Goal: Task Accomplishment & Management: Use online tool/utility

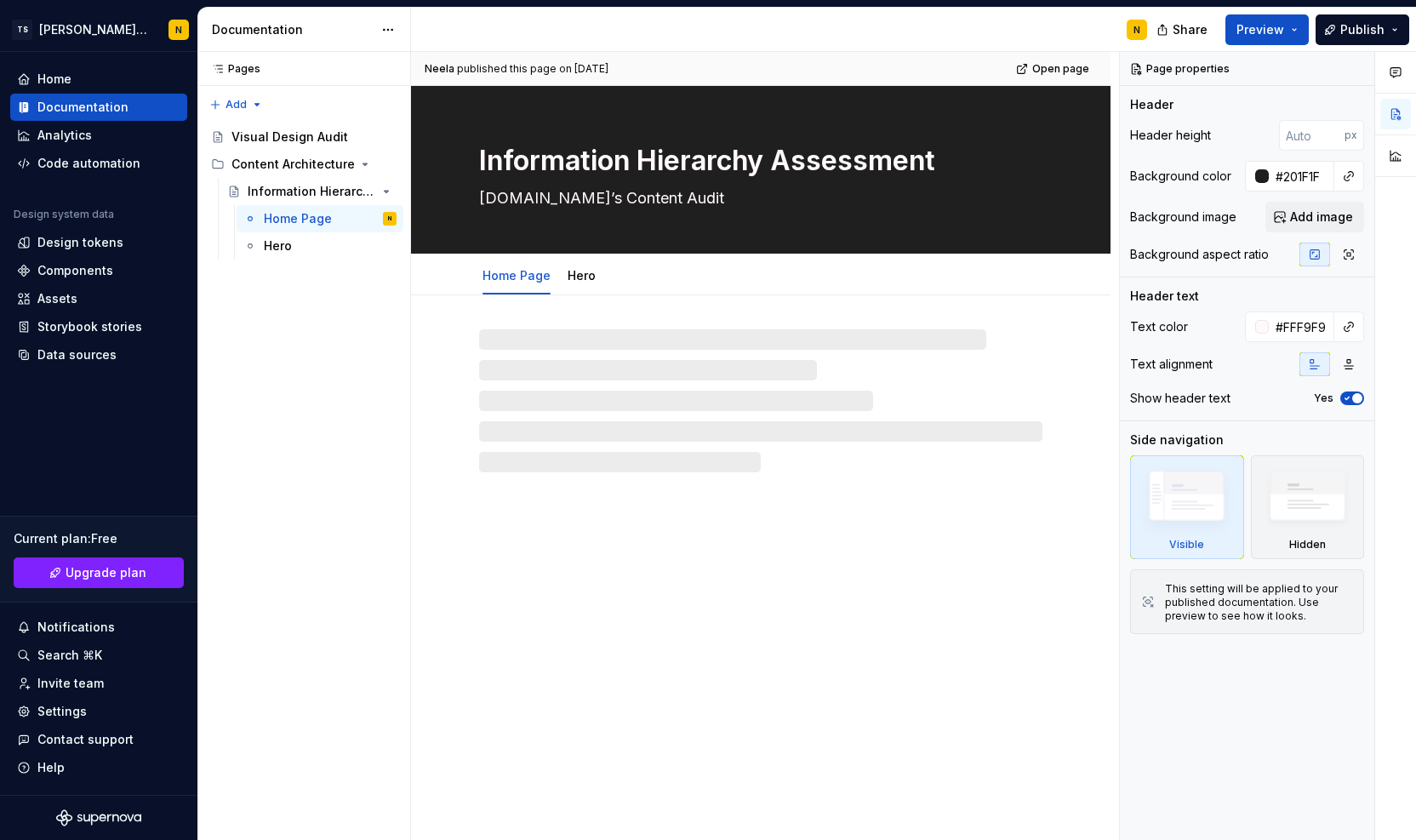
type textarea "*"
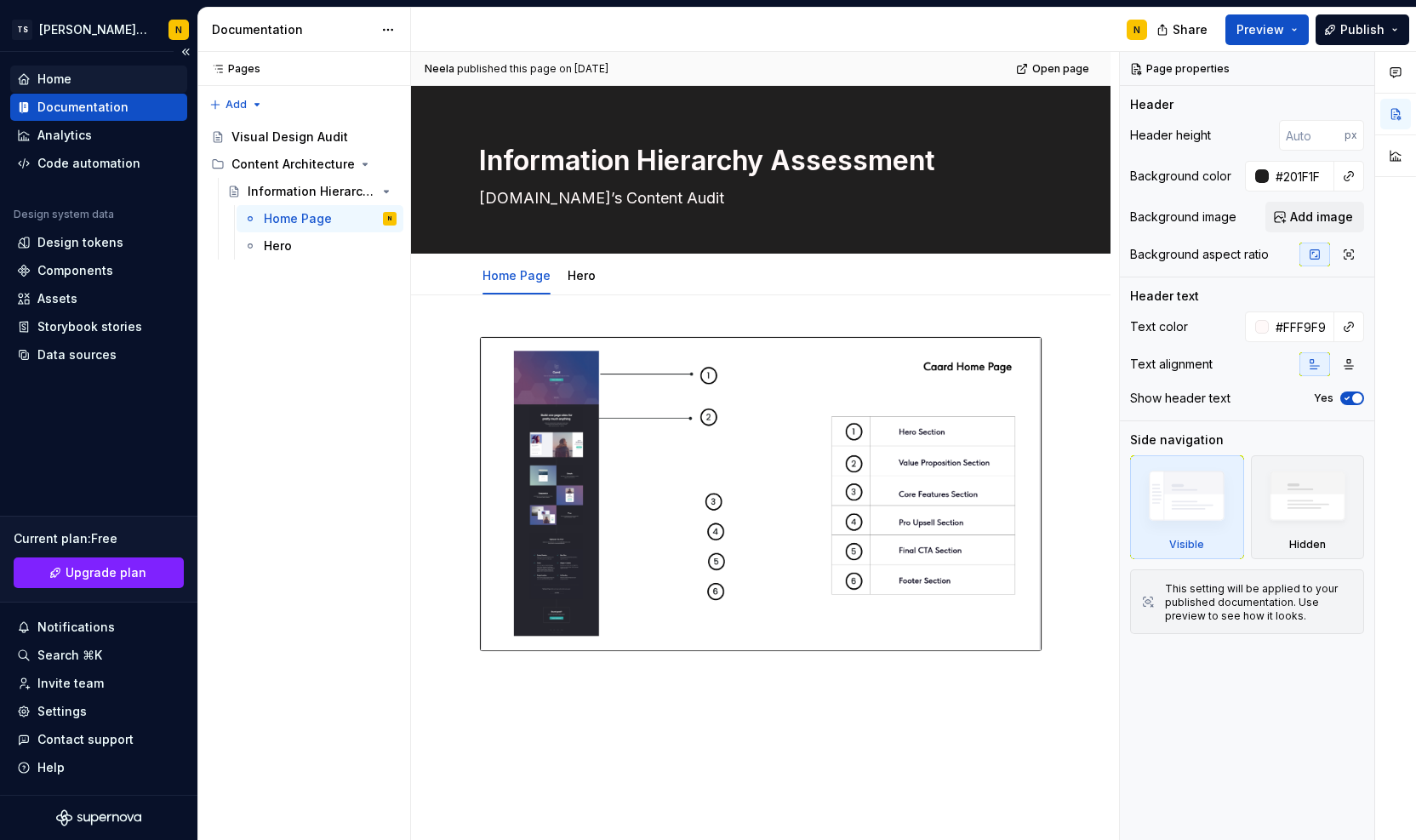
click at [51, 79] on div "Home" at bounding box center [54, 79] width 34 height 17
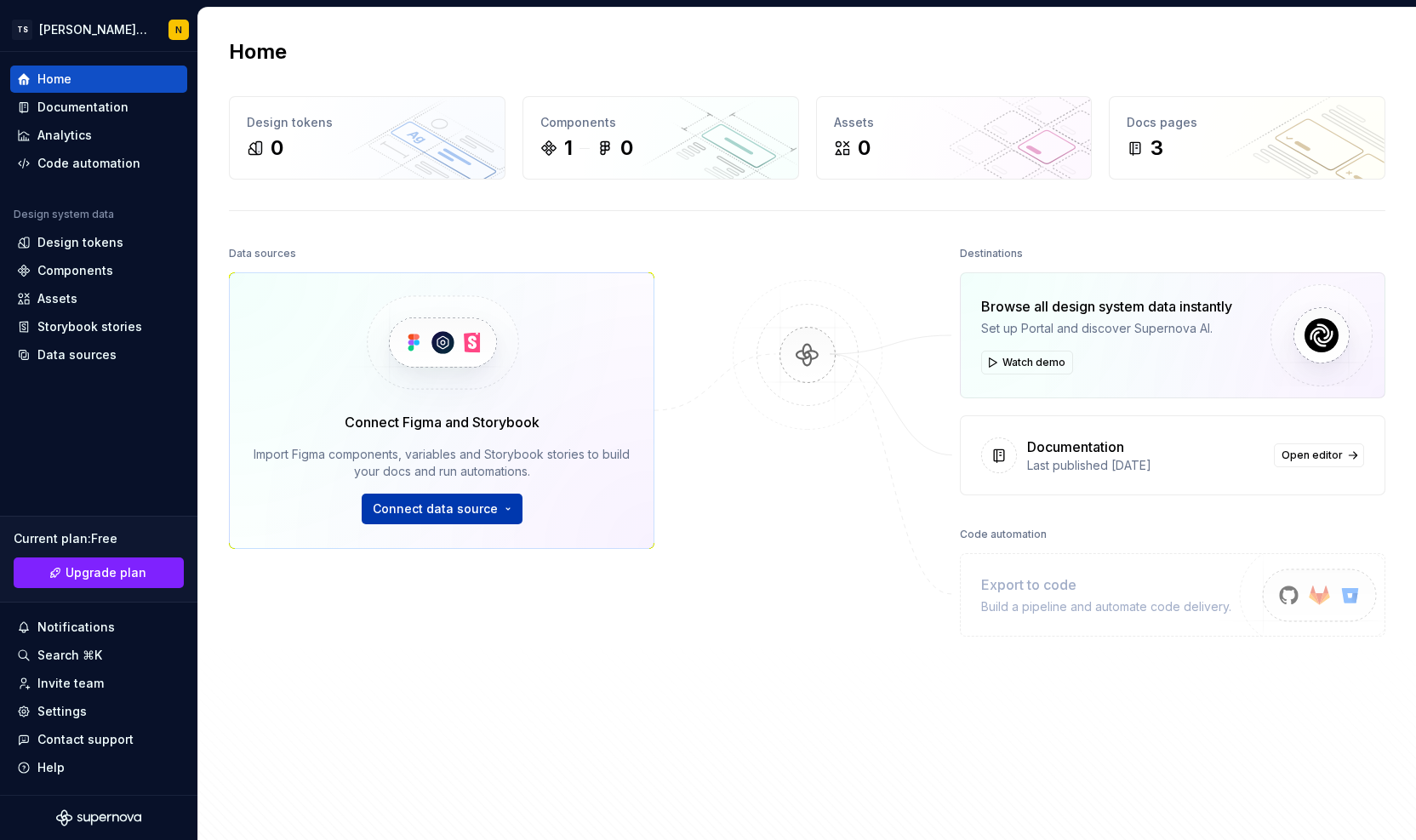
click at [397, 501] on span "Connect data source" at bounding box center [436, 508] width 125 height 17
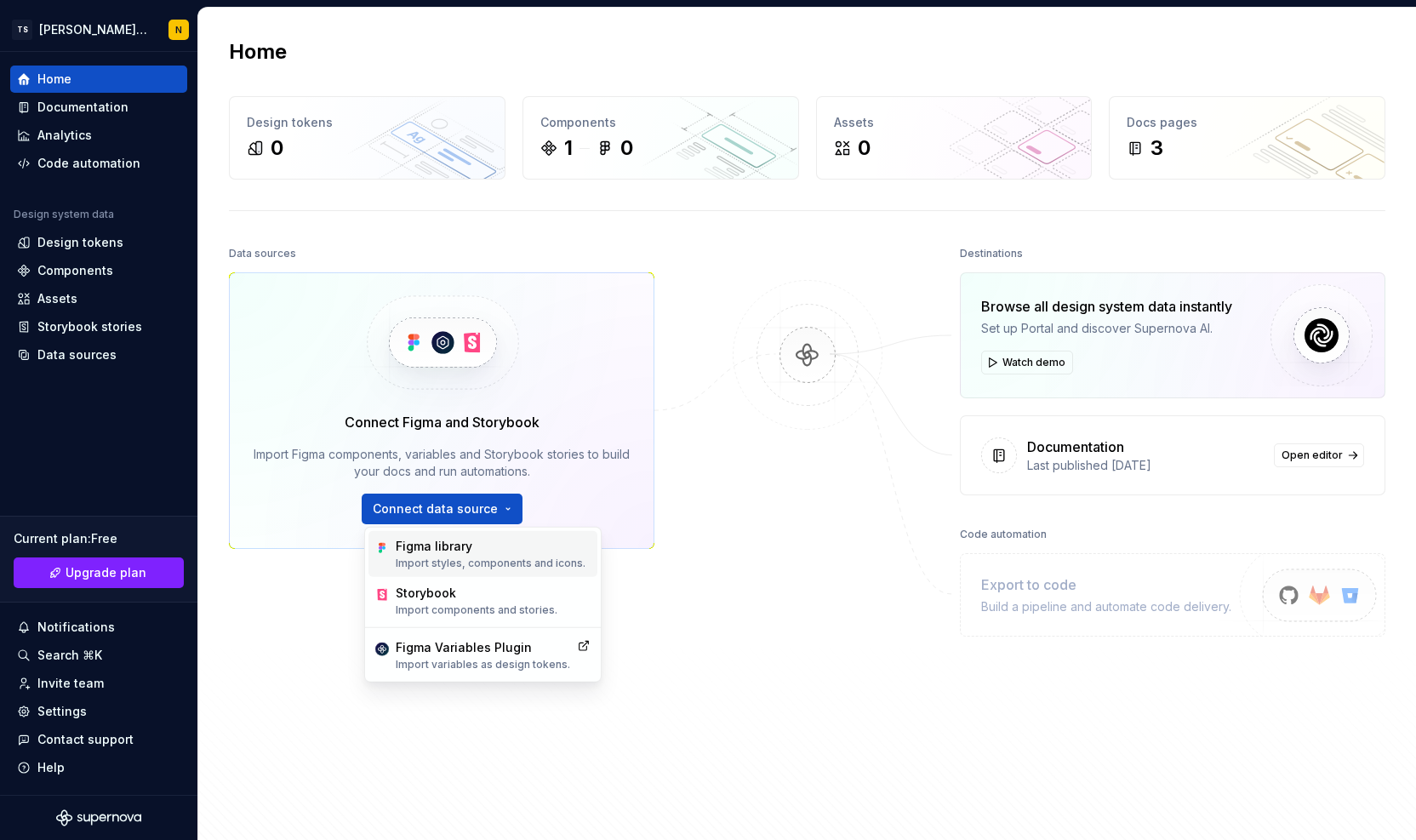
click at [408, 542] on div "Figma library" at bounding box center [491, 546] width 190 height 17
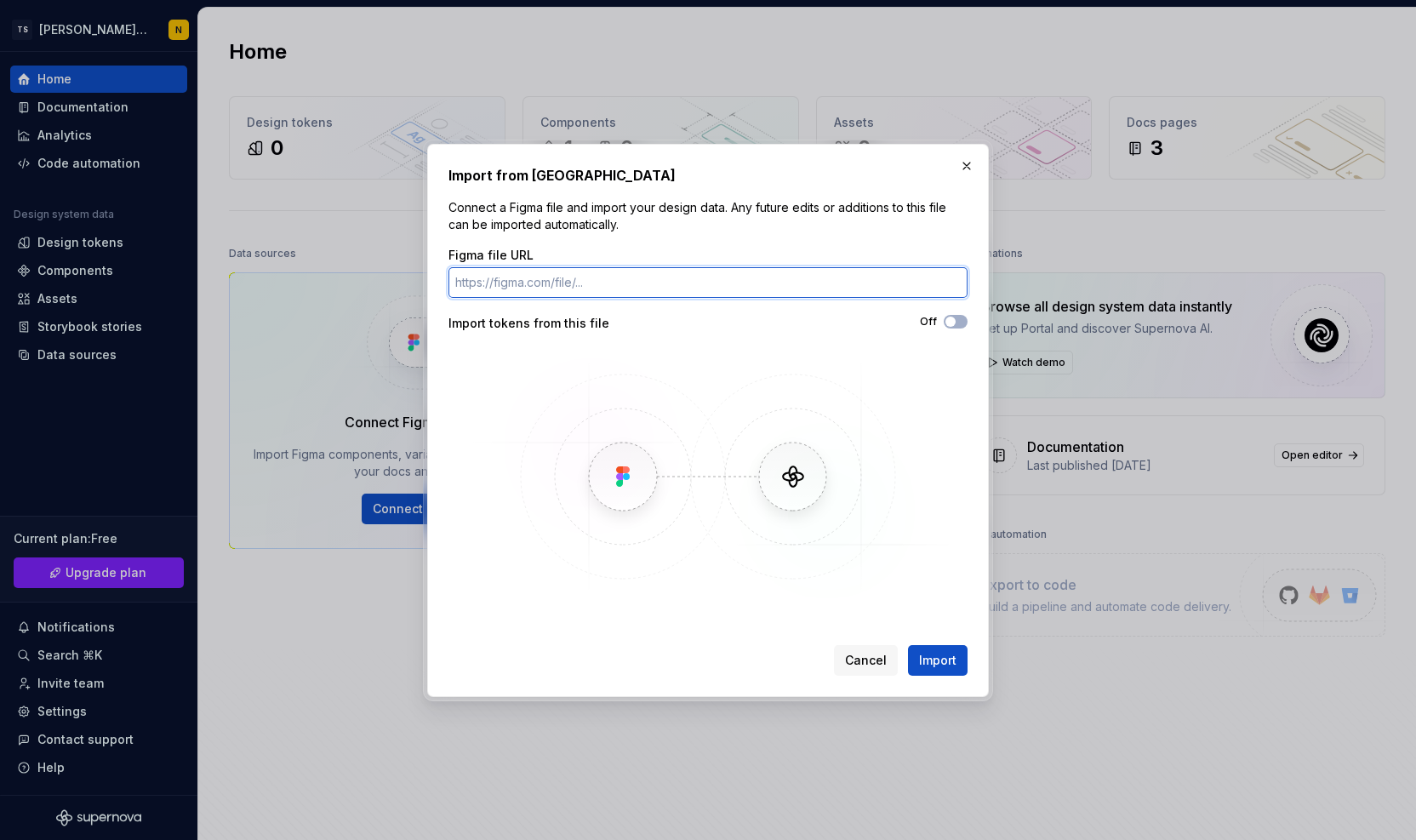
paste input "https://www.figma.com/design/5zLGFhdyz54Jizjs3vICYz/Taxonomy?node-id=4-12&t=TEQ…"
type input "https://www.figma.com/design/5zLGFhdyz54Jizjs3vICYz/Taxonomy?node-id=4-12&t=TEQ…"
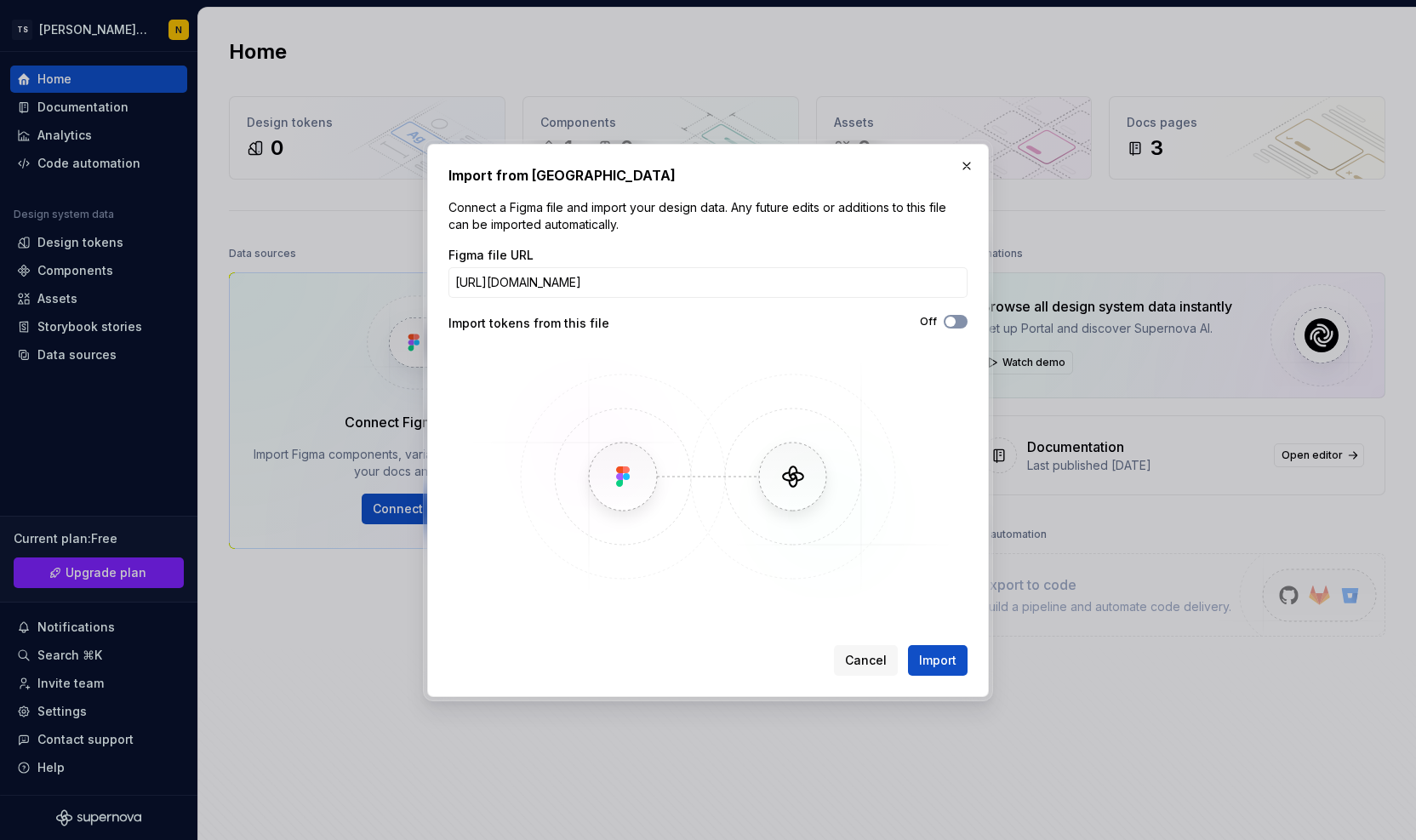
scroll to position [0, 0]
click at [961, 325] on button "Off" at bounding box center [956, 321] width 24 height 14
click at [933, 665] on span "Import" at bounding box center [938, 660] width 38 height 17
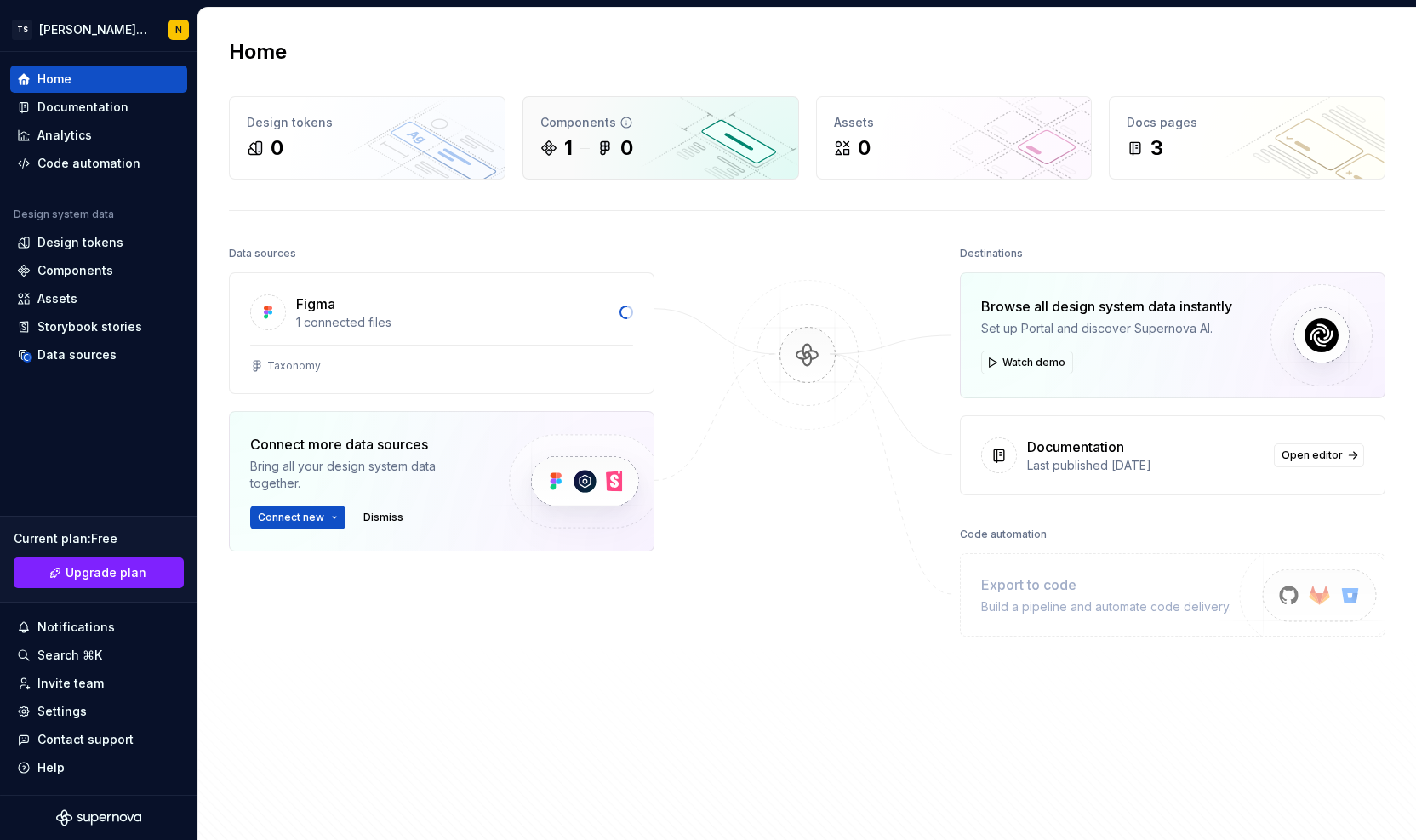
click at [572, 151] on div "1 0" at bounding box center [661, 148] width 240 height 28
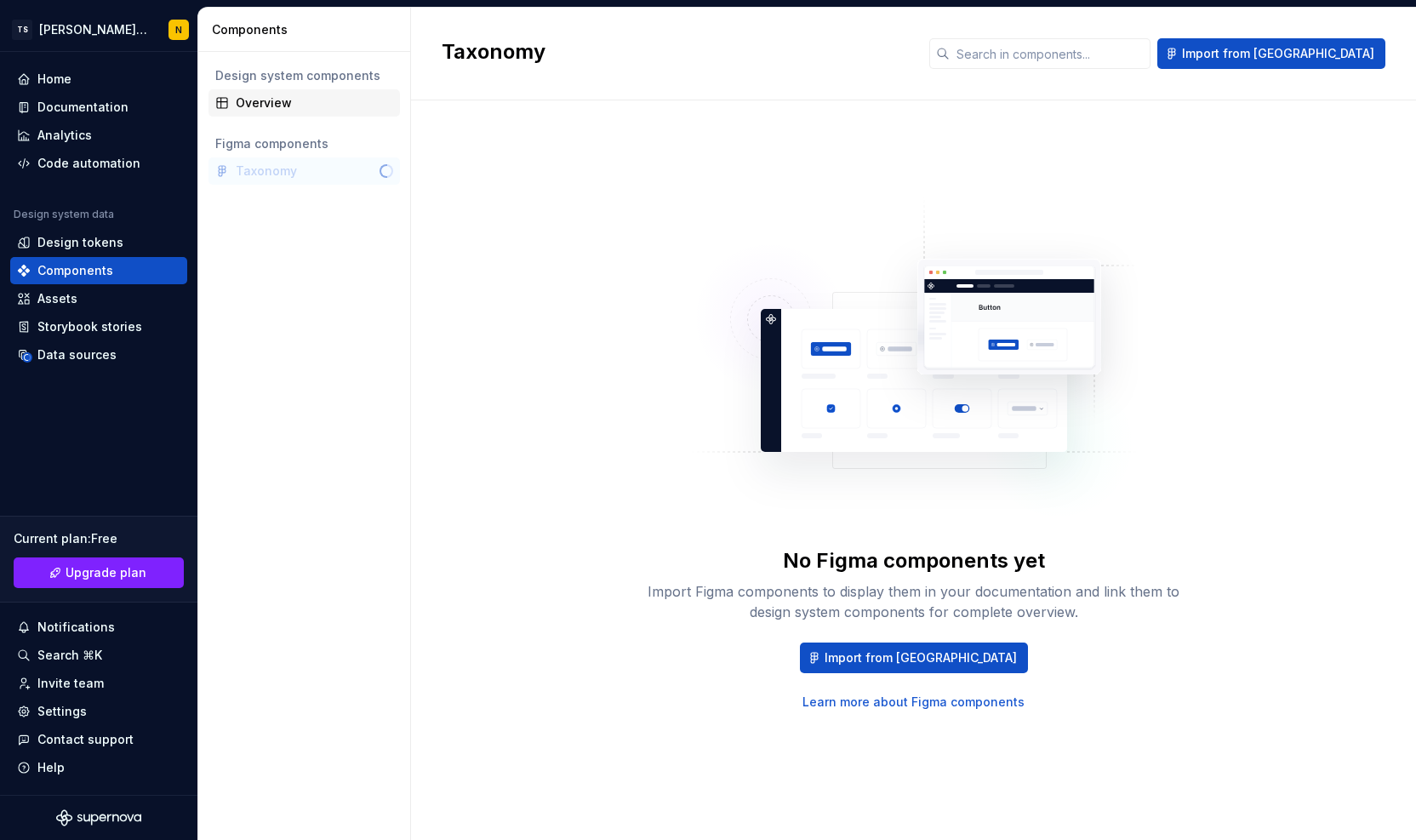
click at [263, 102] on div "Overview" at bounding box center [314, 103] width 158 height 17
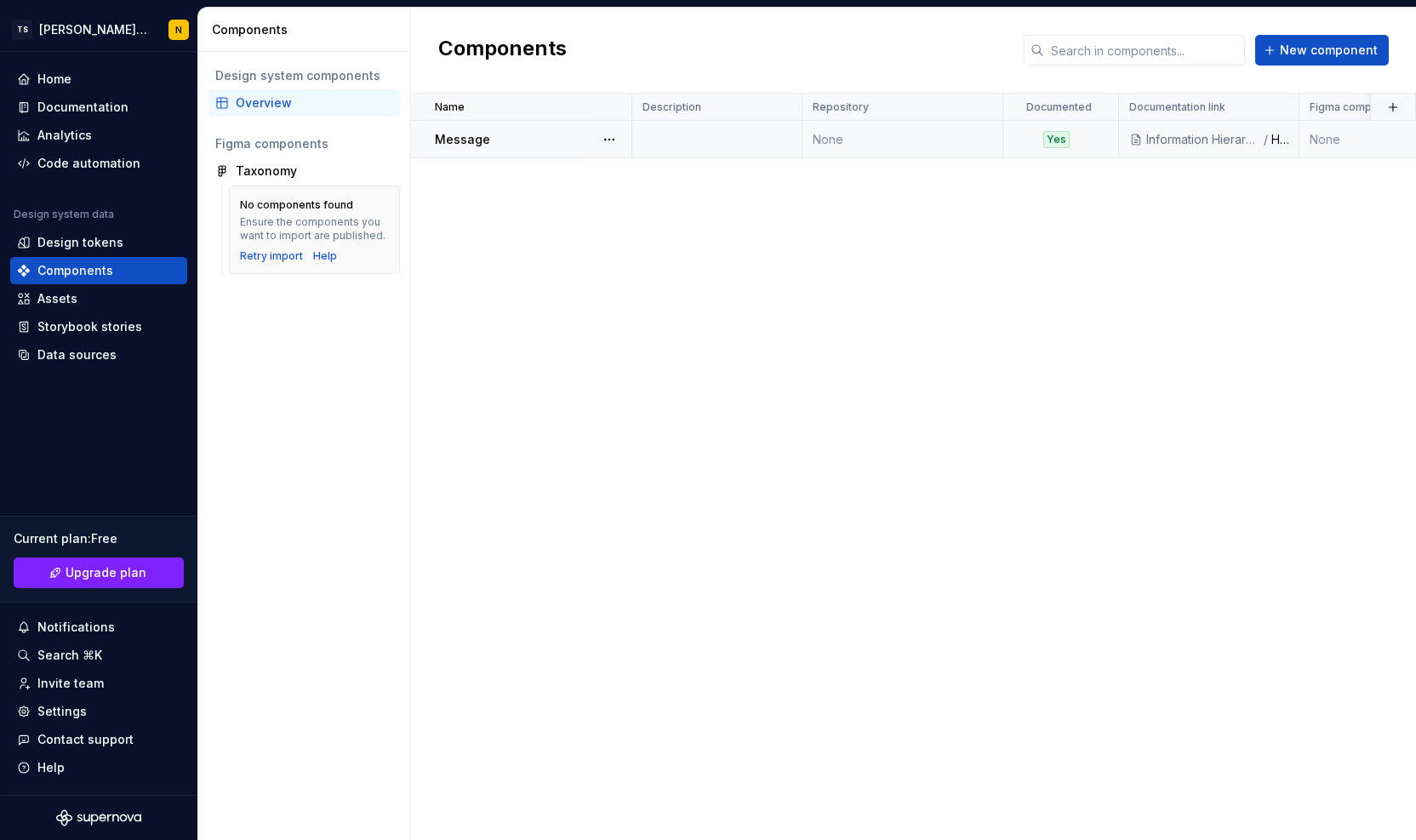
click at [460, 146] on p "Message" at bounding box center [462, 139] width 55 height 17
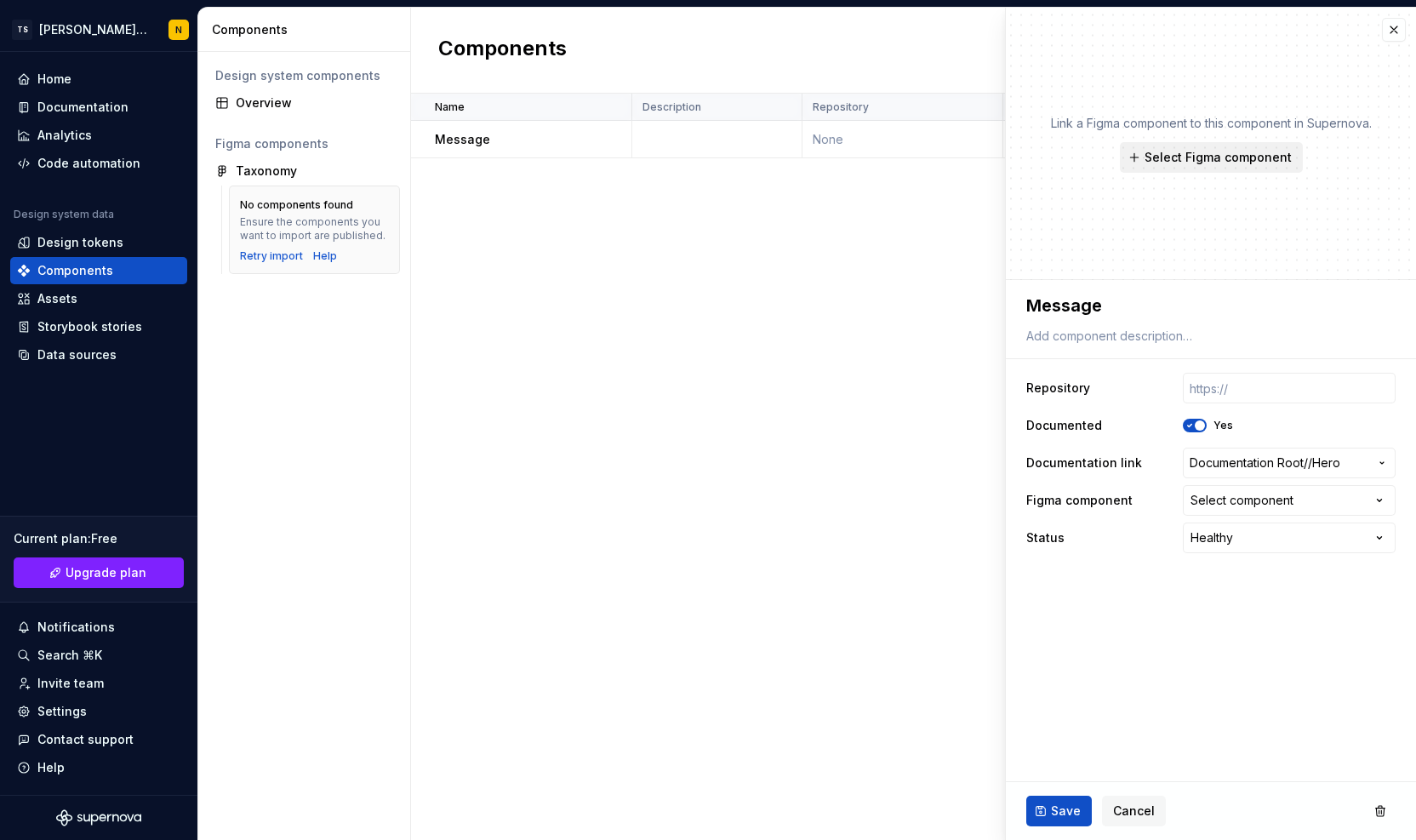
click at [1187, 168] on button "Select Figma component" at bounding box center [1211, 157] width 183 height 30
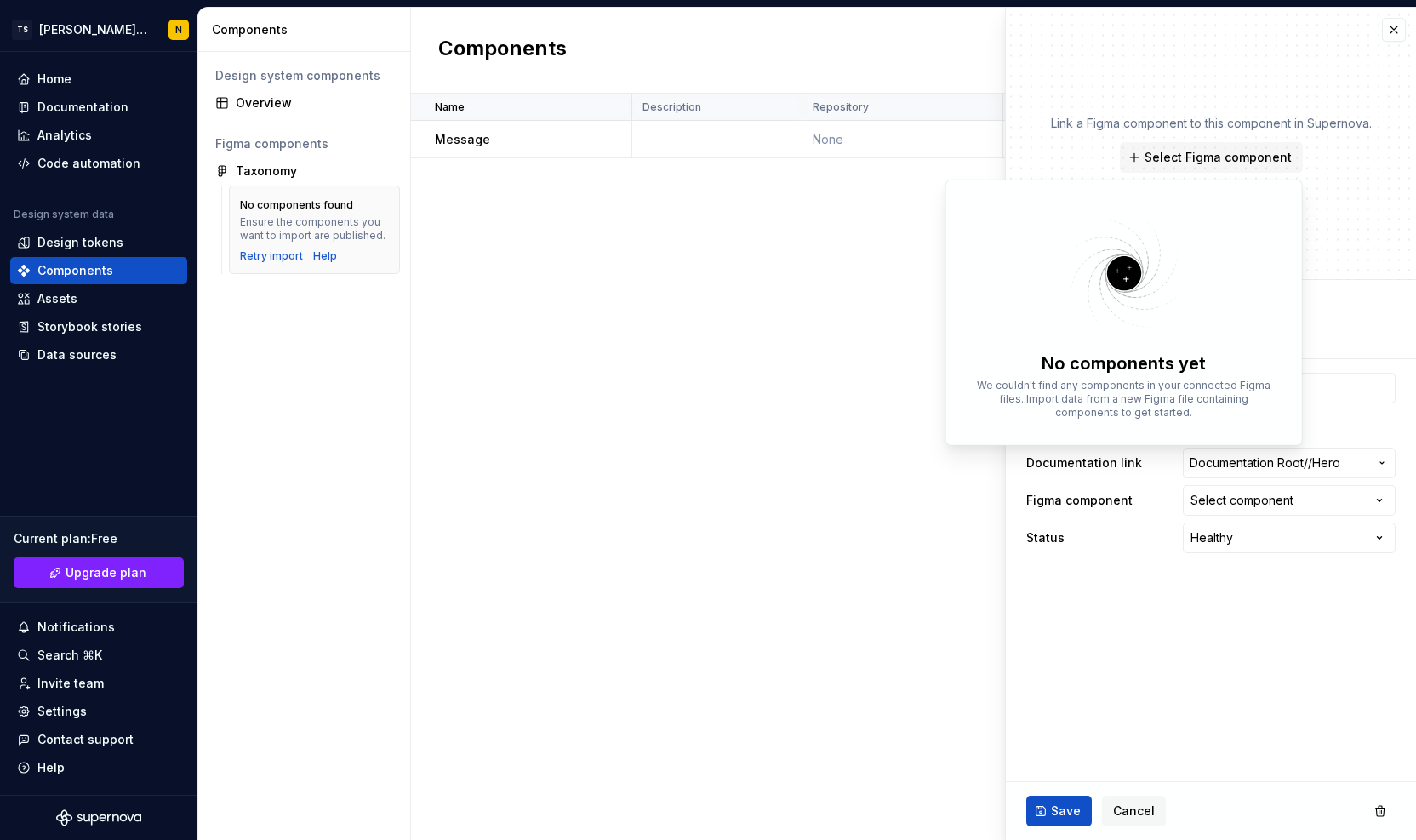
type textarea "*"
click at [885, 285] on div "Name Description Repository Documented Documentation link Figma component Statu…" at bounding box center [913, 467] width 1005 height 746
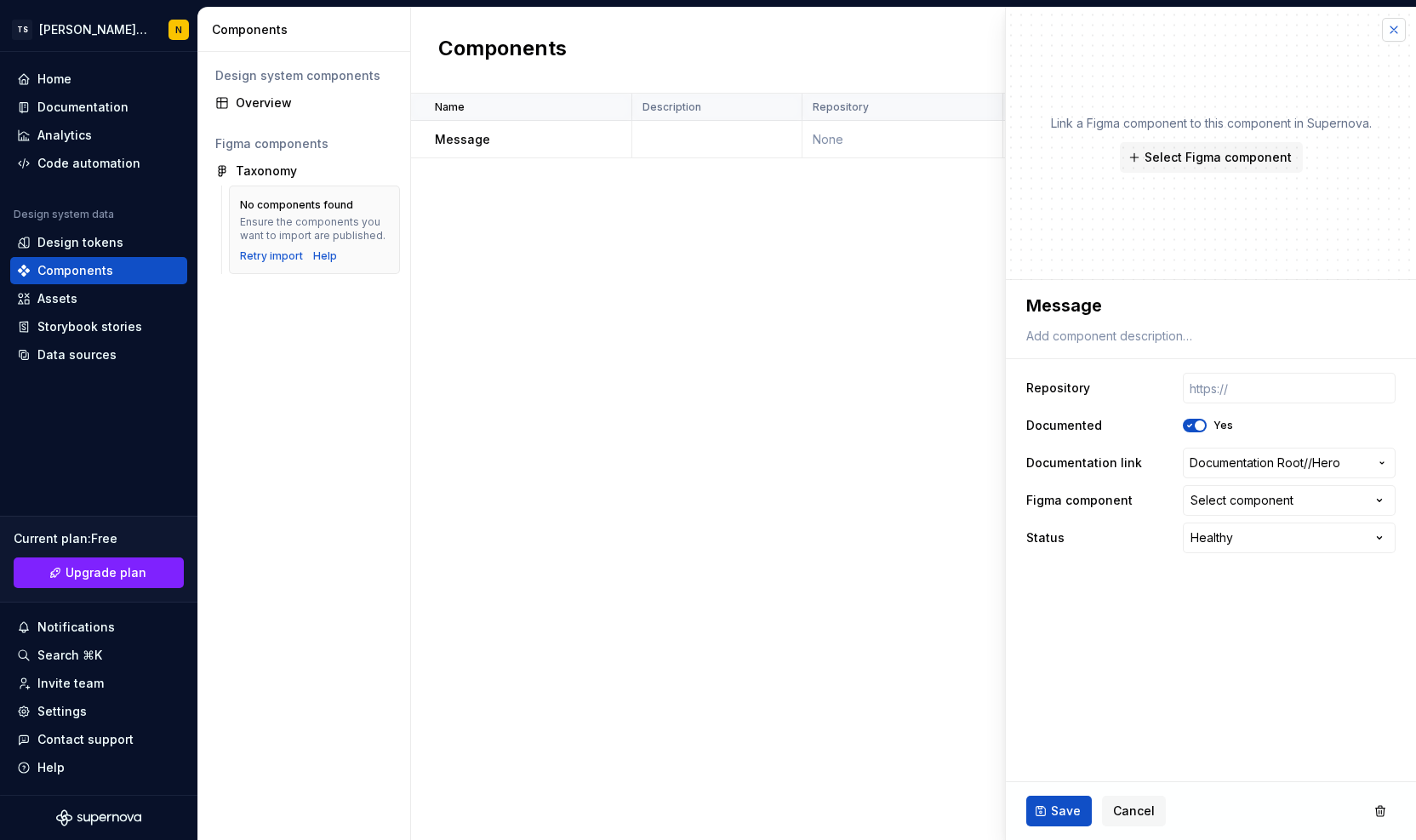
click at [1398, 23] on button "button" at bounding box center [1394, 29] width 24 height 24
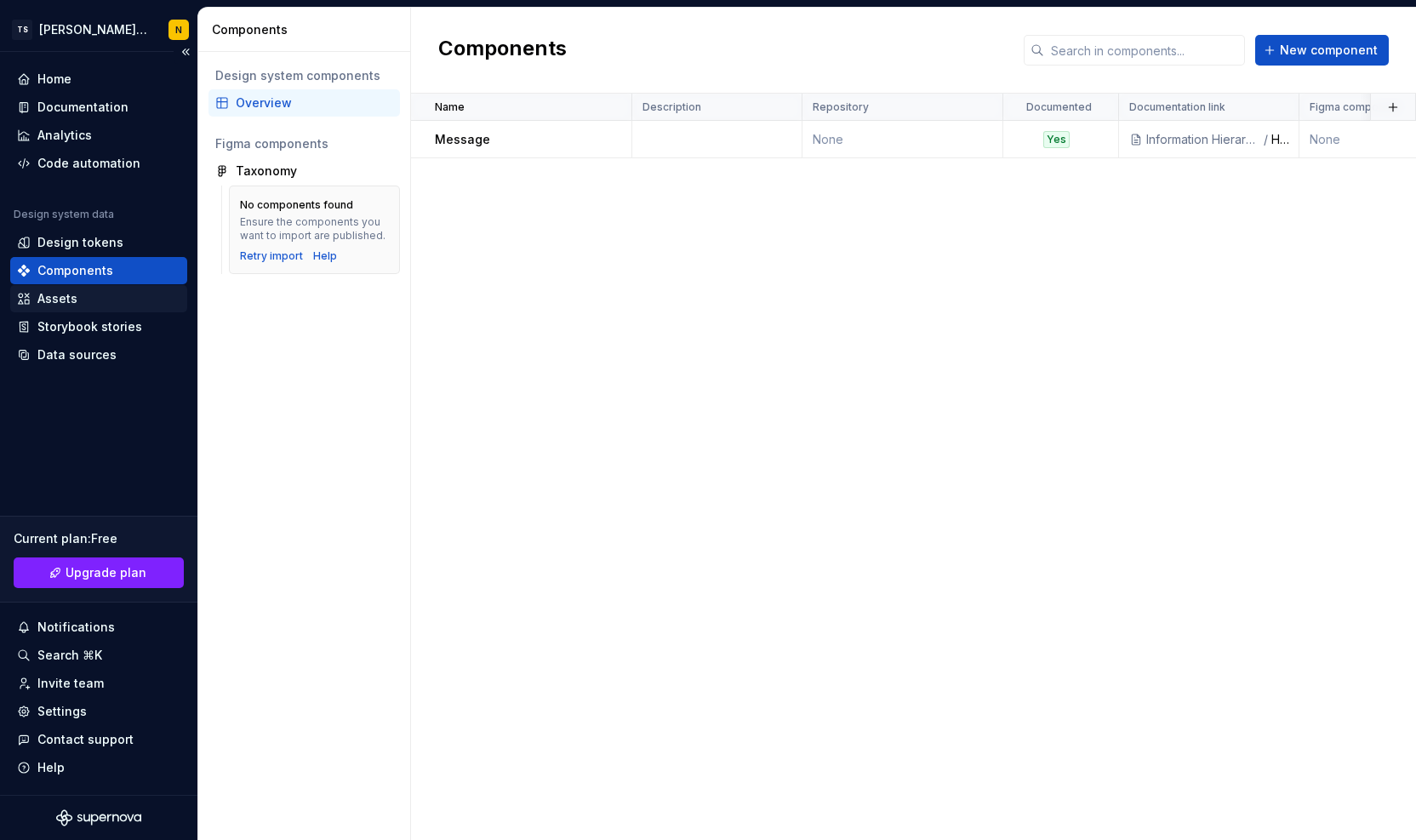
click at [61, 302] on div "Assets" at bounding box center [57, 298] width 40 height 17
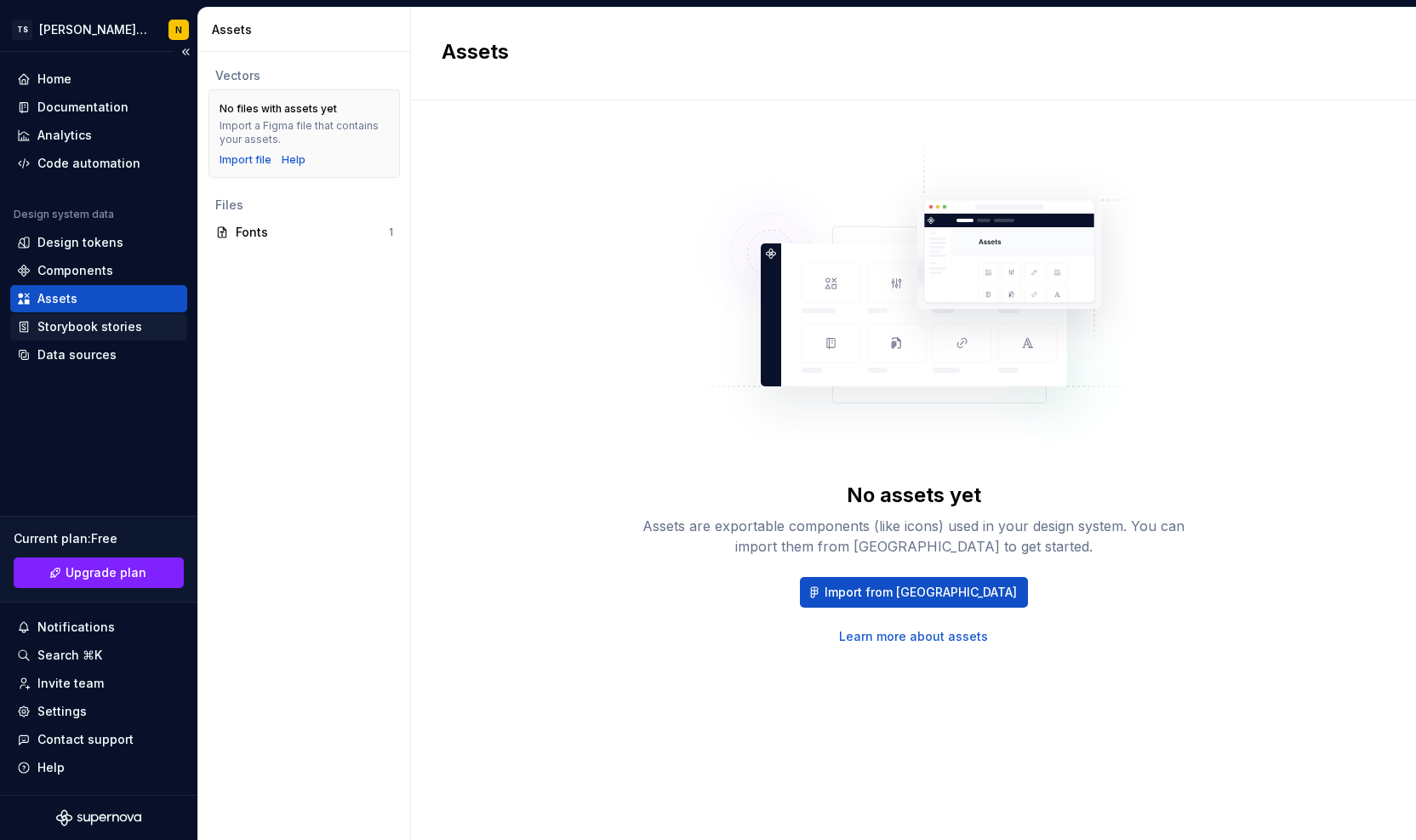
click at [68, 330] on div "Storybook stories" at bounding box center [90, 327] width 105 height 17
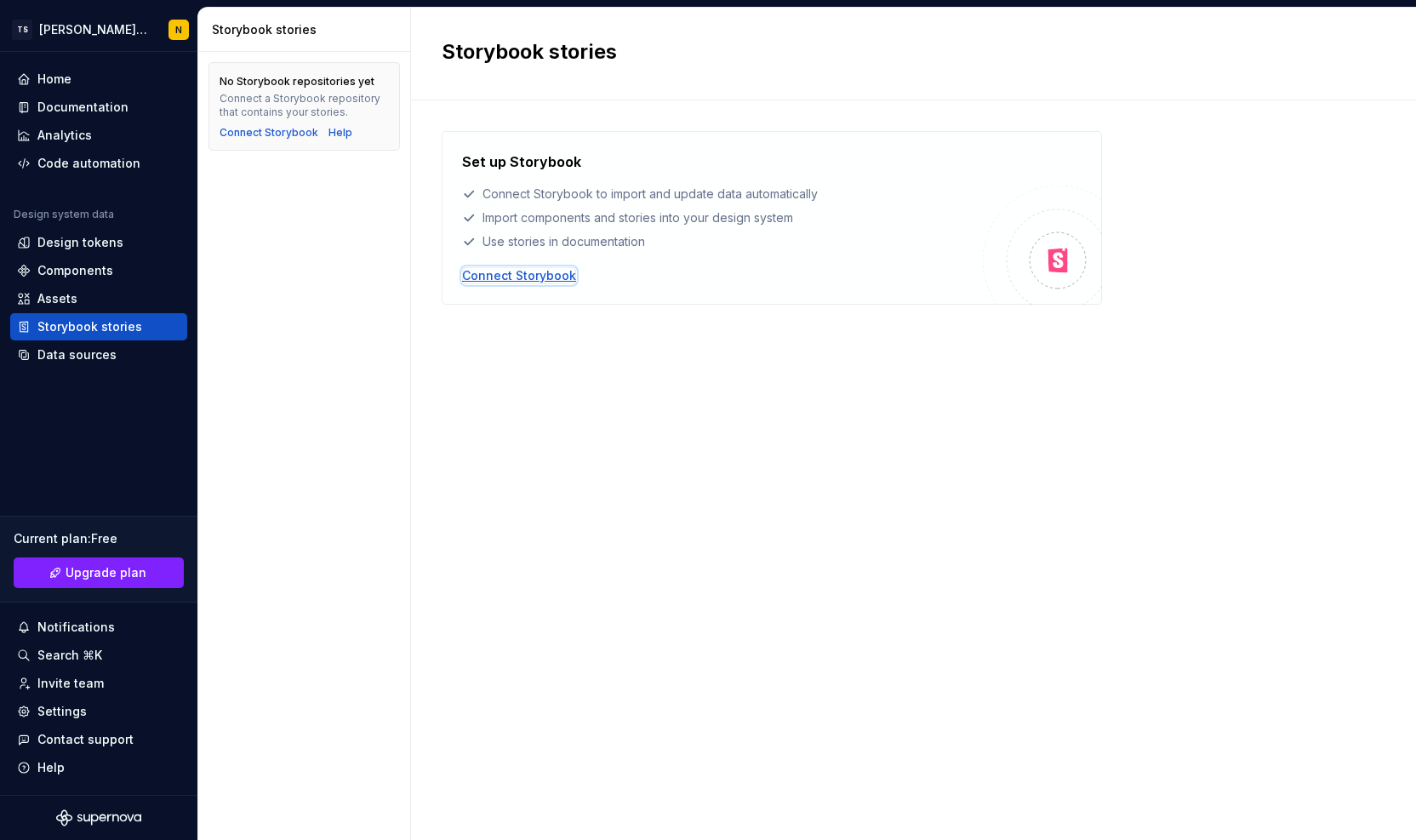
click at [508, 272] on div "Connect Storybook" at bounding box center [520, 275] width 114 height 17
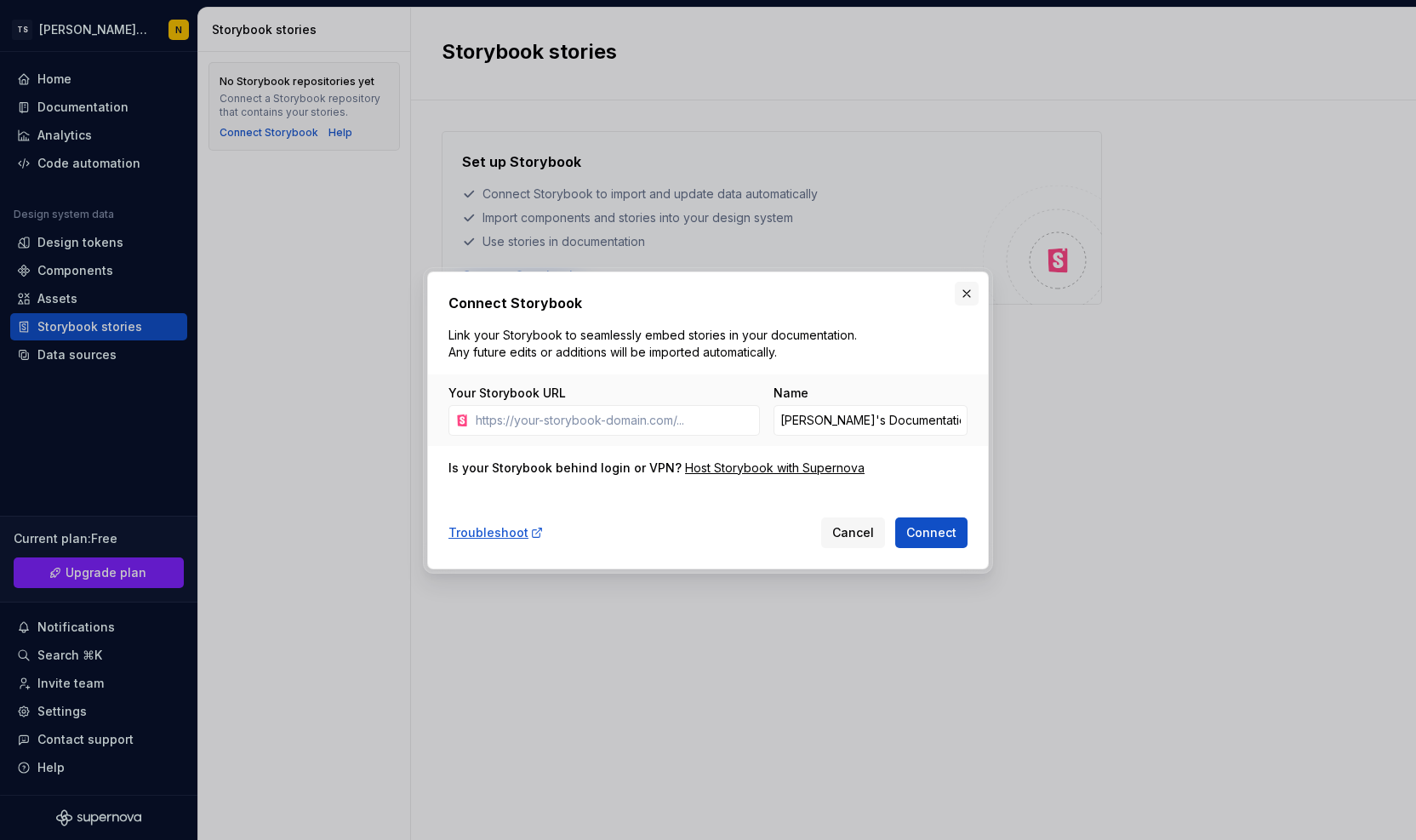
click at [967, 298] on button "button" at bounding box center [967, 294] width 24 height 24
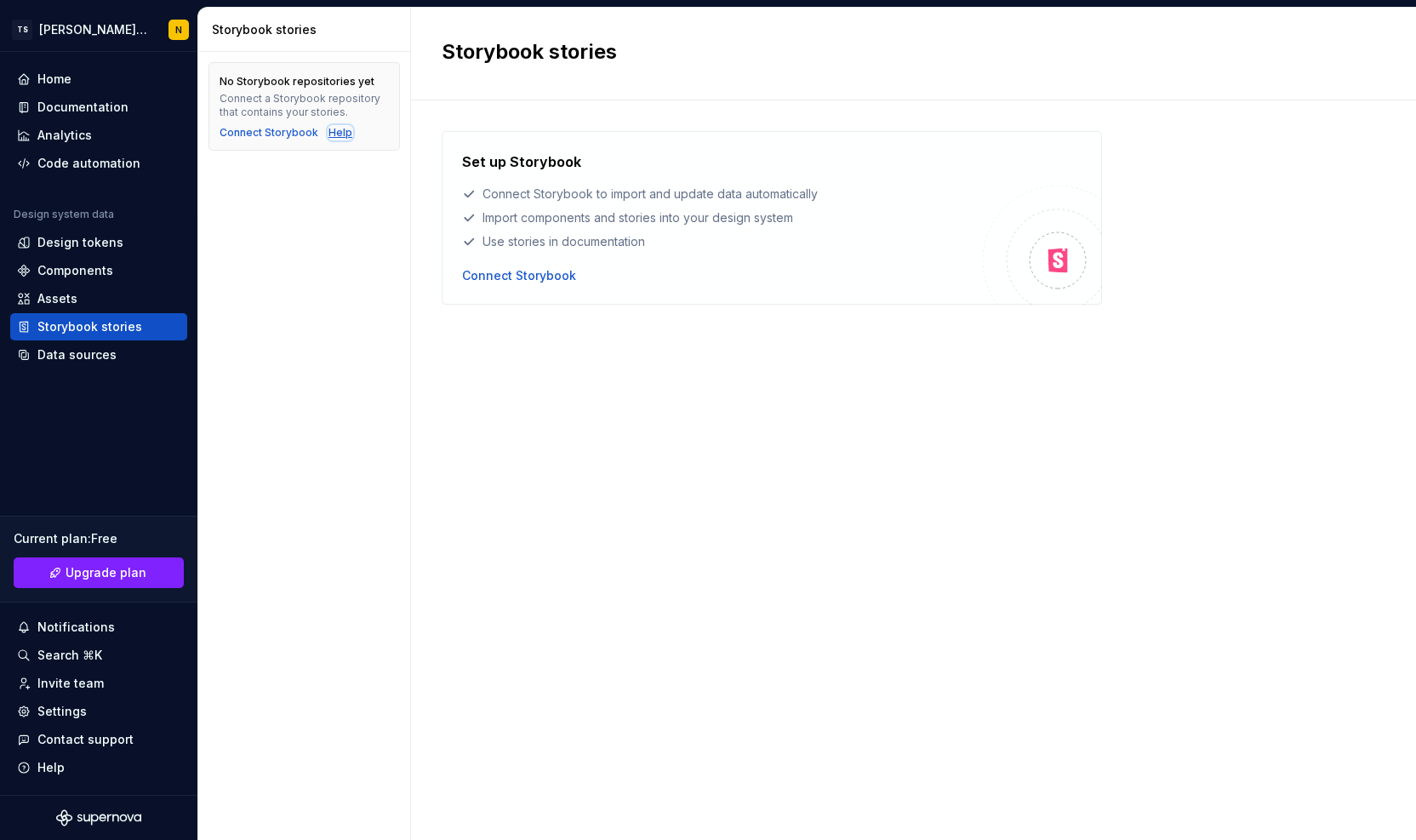
click at [340, 134] on div "Help" at bounding box center [341, 133] width 24 height 14
